Goal: Information Seeking & Learning: Find contact information

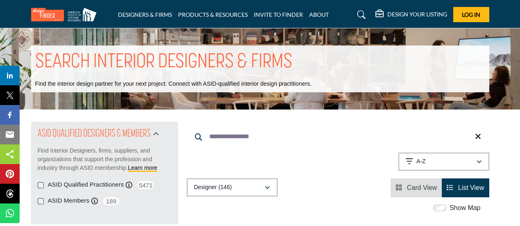
scroll to position [1345, 0]
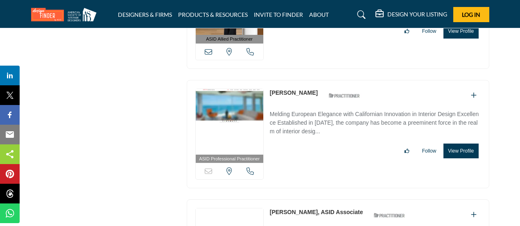
click at [279, 89] on link "Arianna Noppenberger" at bounding box center [294, 92] width 48 height 7
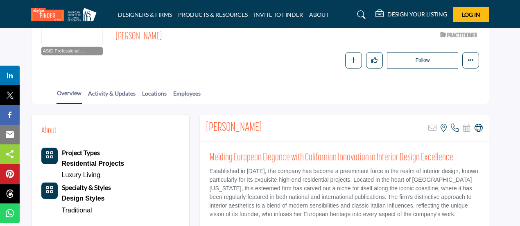
scroll to position [134, 0]
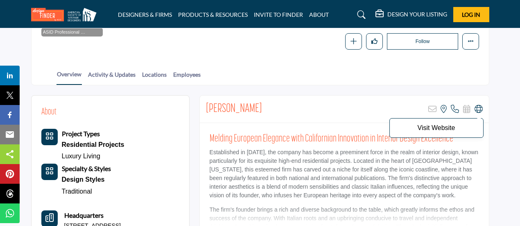
click at [476, 106] on icon at bounding box center [479, 109] width 8 height 8
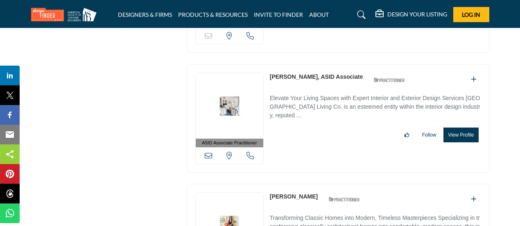
scroll to position [1483, 0]
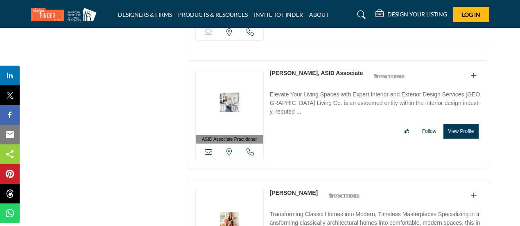
click at [293, 70] on link "[PERSON_NAME], ASID Associate" at bounding box center [316, 73] width 93 height 7
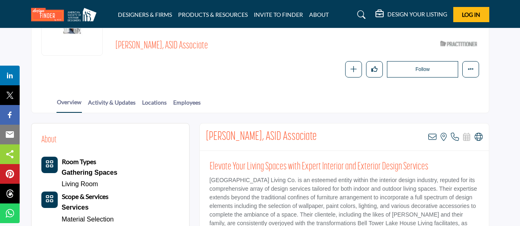
scroll to position [136, 0]
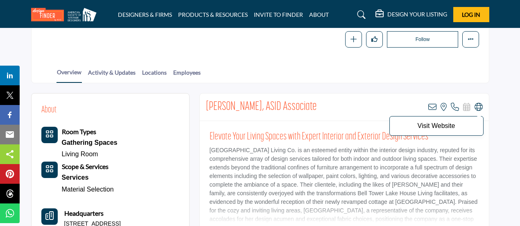
click at [479, 106] on icon at bounding box center [479, 107] width 8 height 8
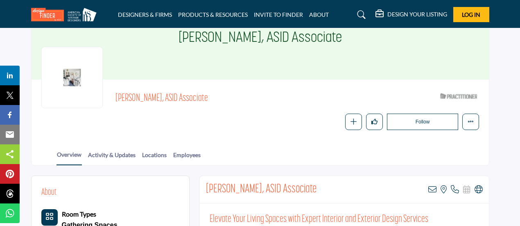
scroll to position [0, 0]
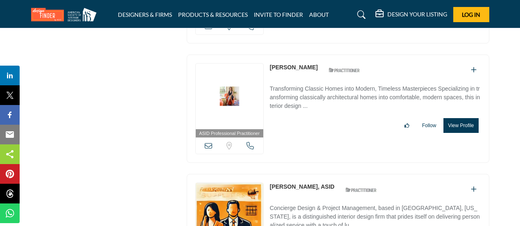
scroll to position [1610, 0]
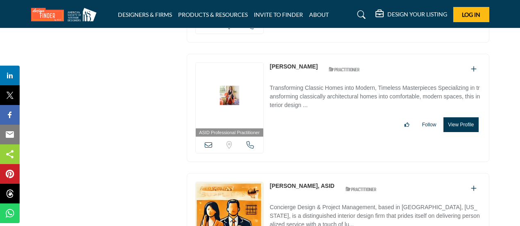
click at [288, 63] on link "[PERSON_NAME]" at bounding box center [294, 66] width 48 height 7
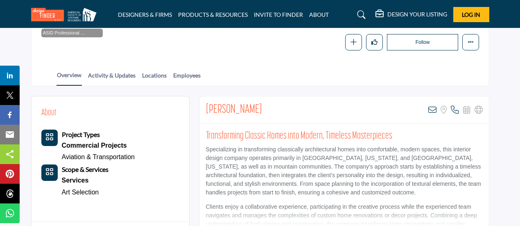
scroll to position [135, 0]
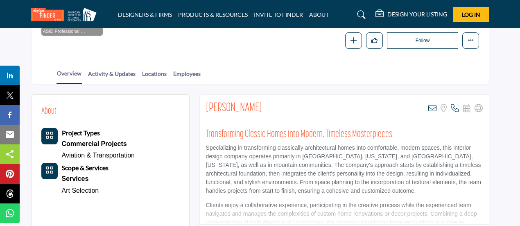
drag, startPoint x: 280, startPoint y: 105, endPoint x: 201, endPoint y: 104, distance: 79.0
click at [201, 104] on div "[PERSON_NAME] View email address of this listing Sorry, but we don't have a loc…" at bounding box center [344, 108] width 289 height 27
copy h2 "[PERSON_NAME]"
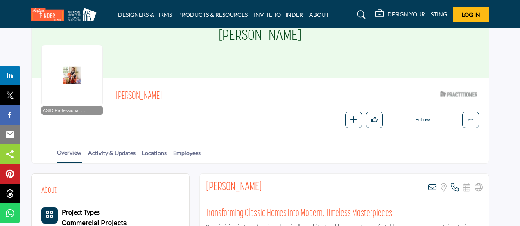
scroll to position [0, 0]
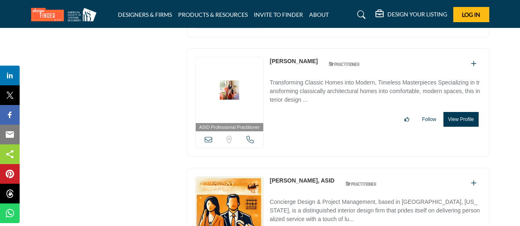
scroll to position [1614, 0]
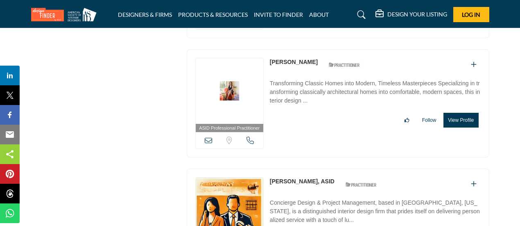
click at [285, 178] on link "[PERSON_NAME], ASID" at bounding box center [302, 181] width 65 height 7
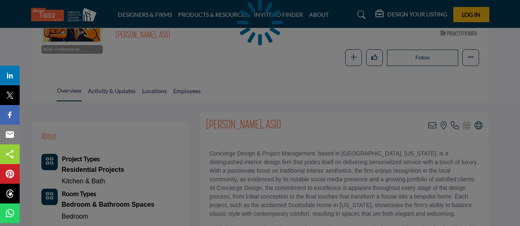
scroll to position [134, 0]
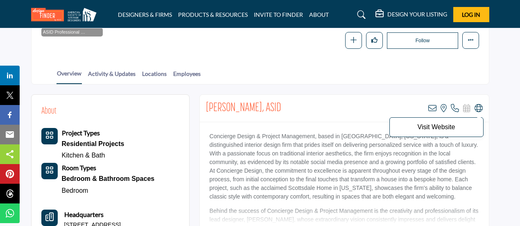
click at [479, 106] on icon at bounding box center [479, 108] width 8 height 8
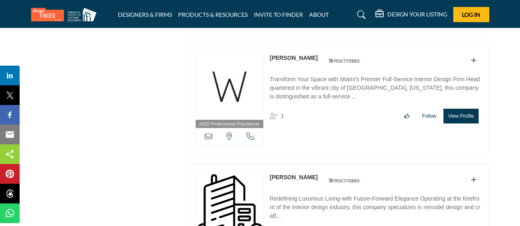
scroll to position [1858, 0]
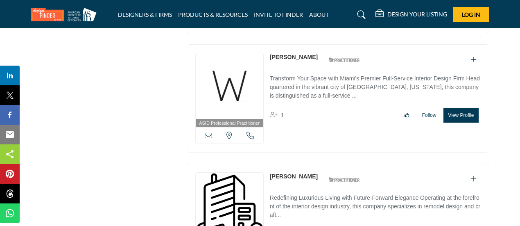
click at [286, 54] on link "Blanca Wall" at bounding box center [294, 57] width 48 height 7
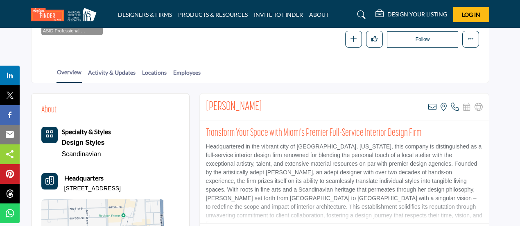
scroll to position [136, 0]
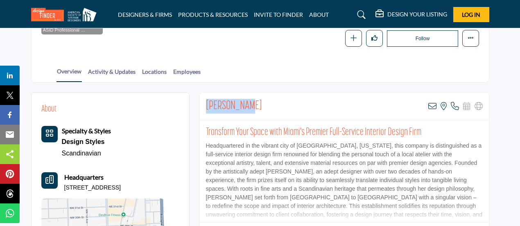
drag, startPoint x: 259, startPoint y: 99, endPoint x: 194, endPoint y: 102, distance: 65.2
copy h2 "Blanca Wall"
